Goal: Task Accomplishment & Management: Manage account settings

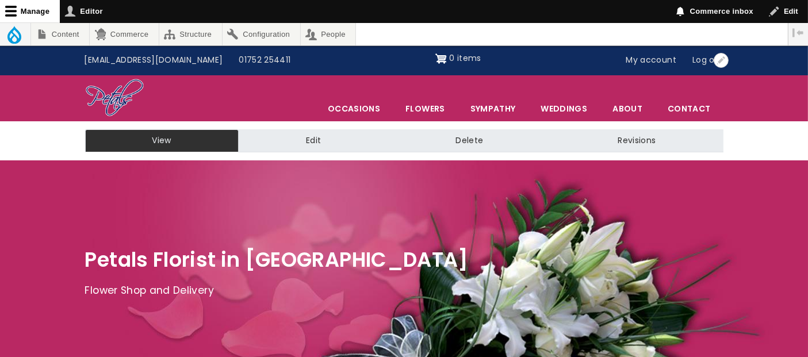
drag, startPoint x: 648, startPoint y: 55, endPoint x: 630, endPoint y: 35, distance: 26.9
click at [647, 53] on link "My account" at bounding box center [651, 60] width 67 height 22
click at [662, 57] on link "My account" at bounding box center [651, 60] width 67 height 22
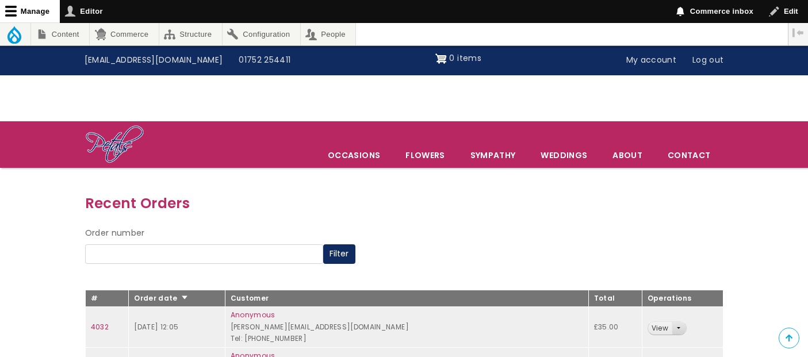
scroll to position [128, 0]
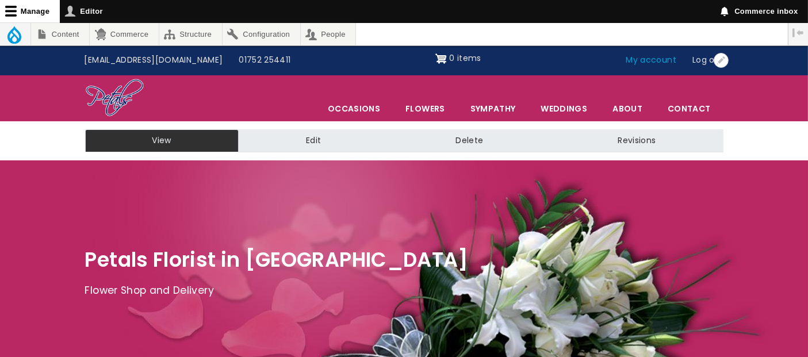
click at [646, 62] on link "My account" at bounding box center [651, 60] width 67 height 22
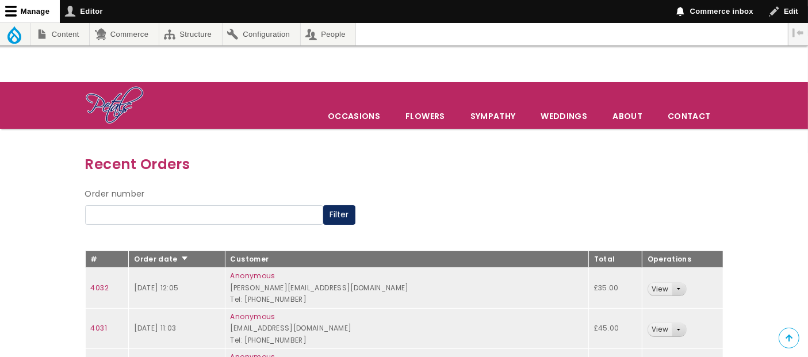
scroll to position [128, 0]
